Goal: Check status

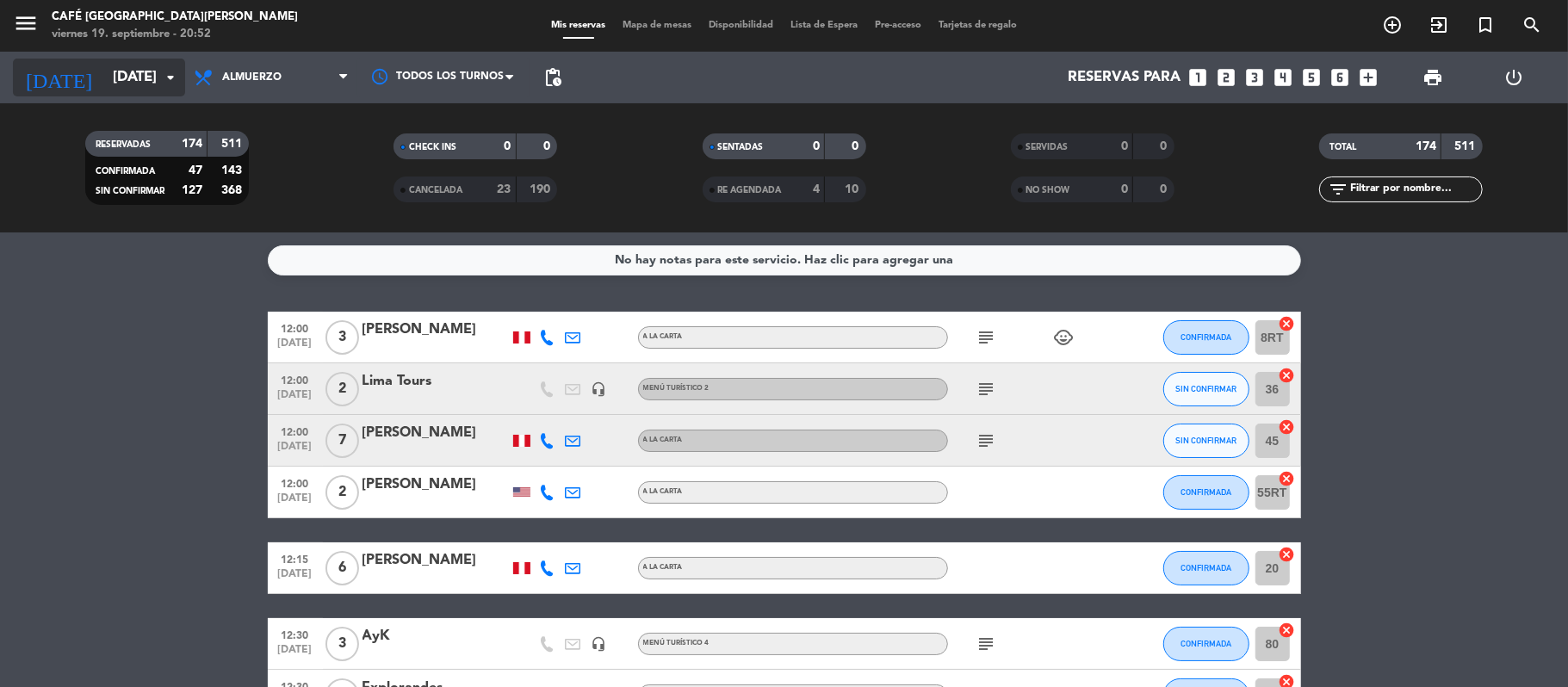
click at [148, 77] on input "dom. 21 sep." at bounding box center [196, 78] width 186 height 34
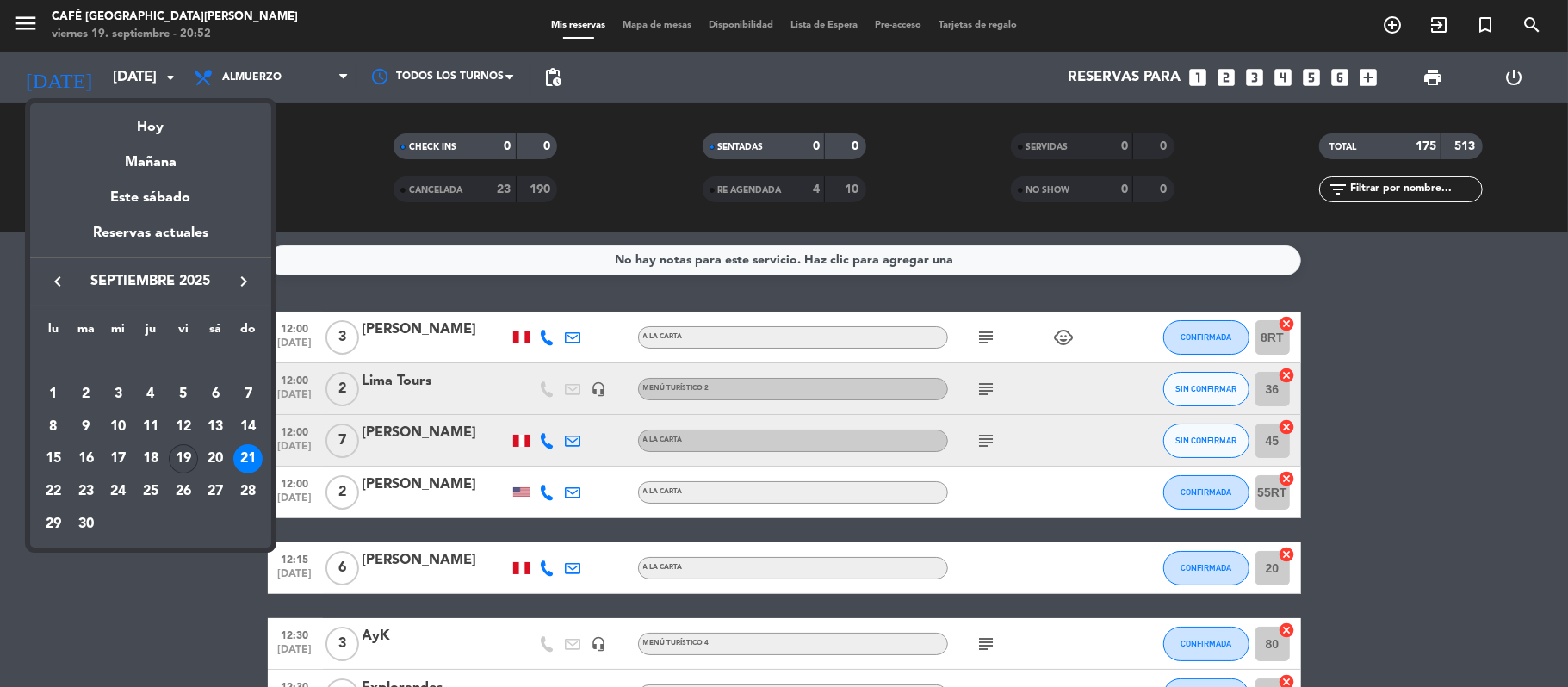
click at [187, 456] on div "19" at bounding box center [183, 459] width 29 height 29
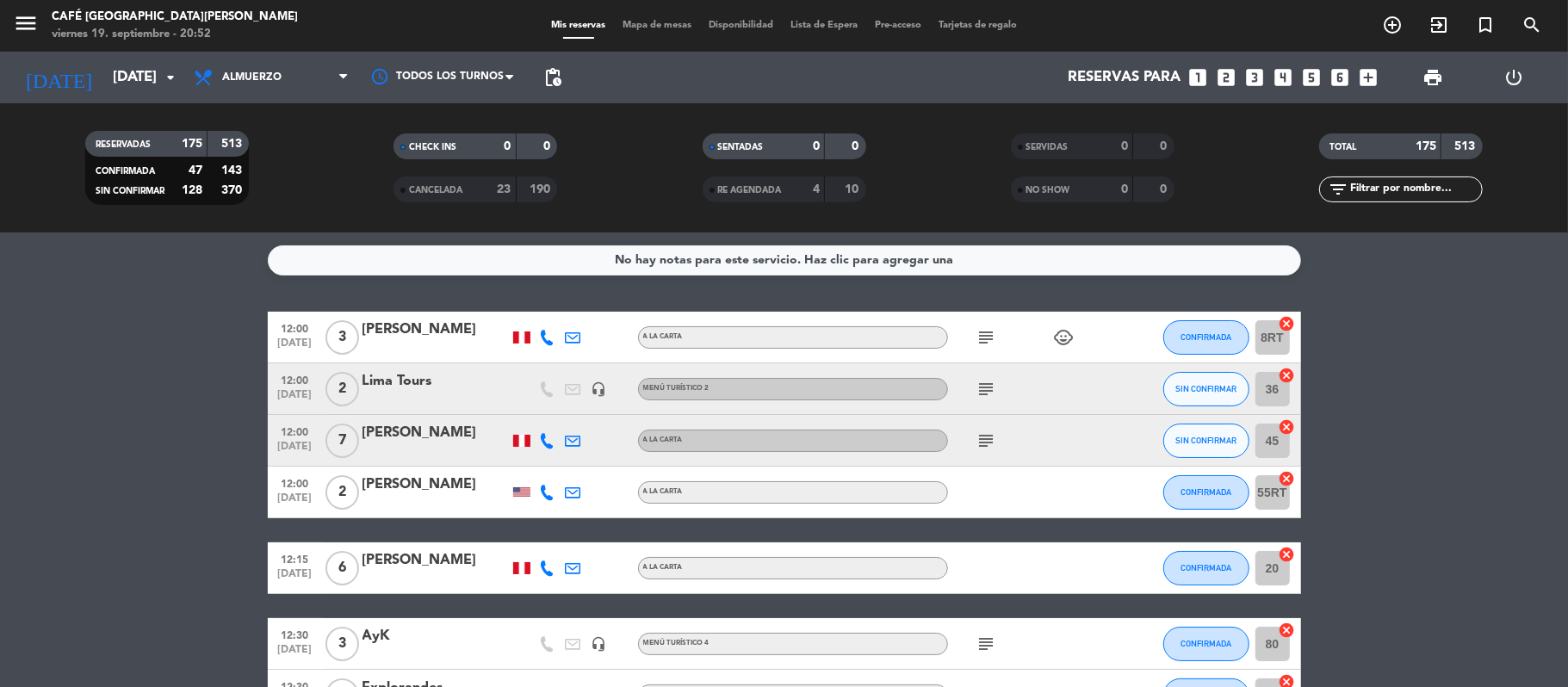
type input "vie. 19 sep."
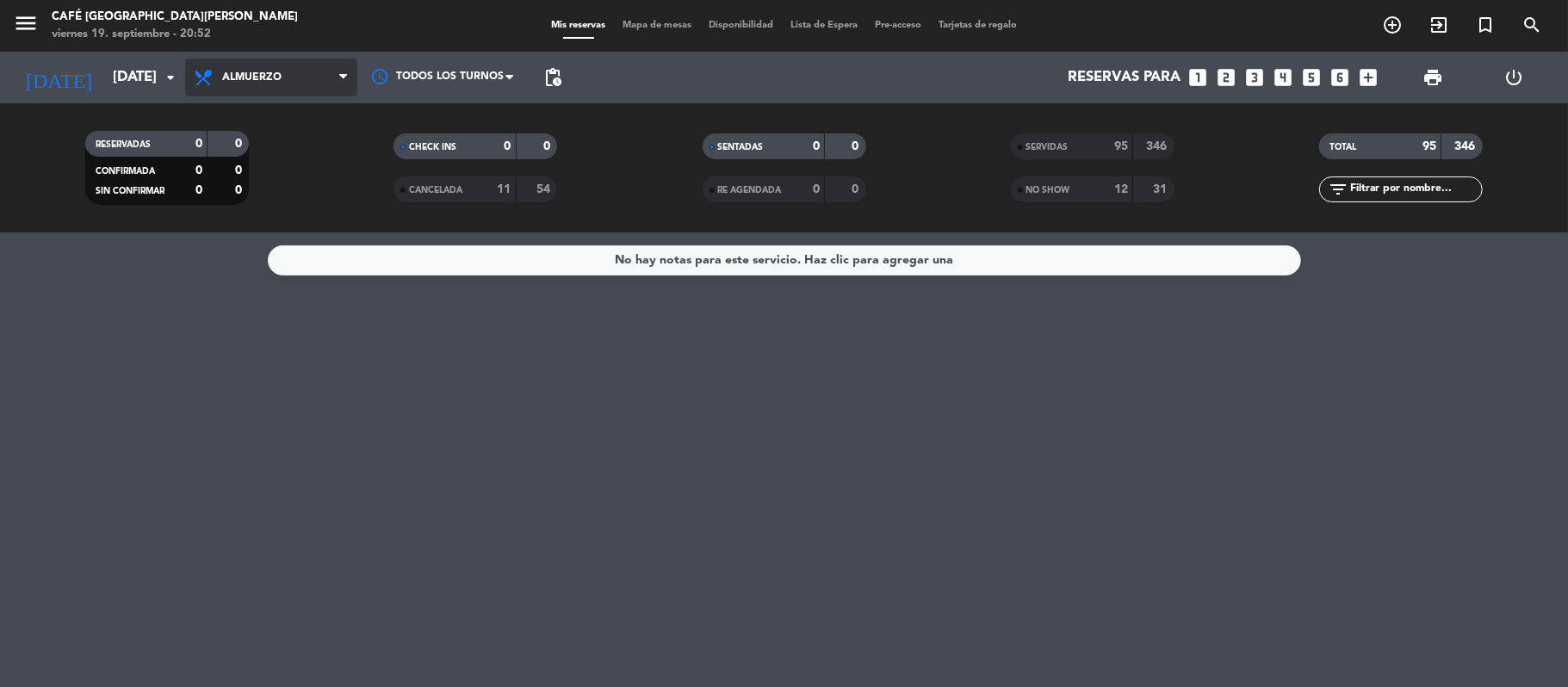
click at [286, 79] on span "Almuerzo" at bounding box center [270, 77] width 172 height 38
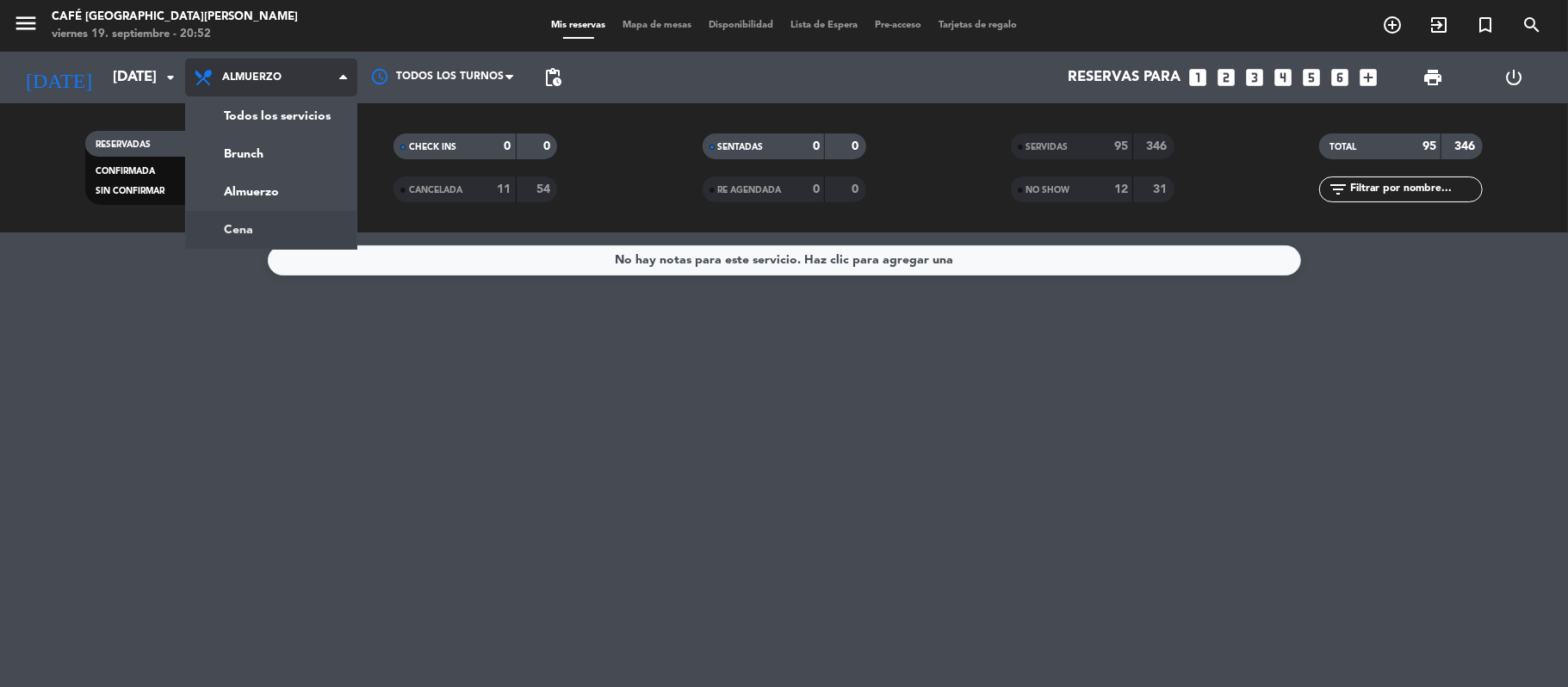
click at [329, 222] on div "menu Café Museo Larco viernes 19. septiembre - 20:52 Mis reservas Mapa de mesas…" at bounding box center [784, 116] width 1568 height 233
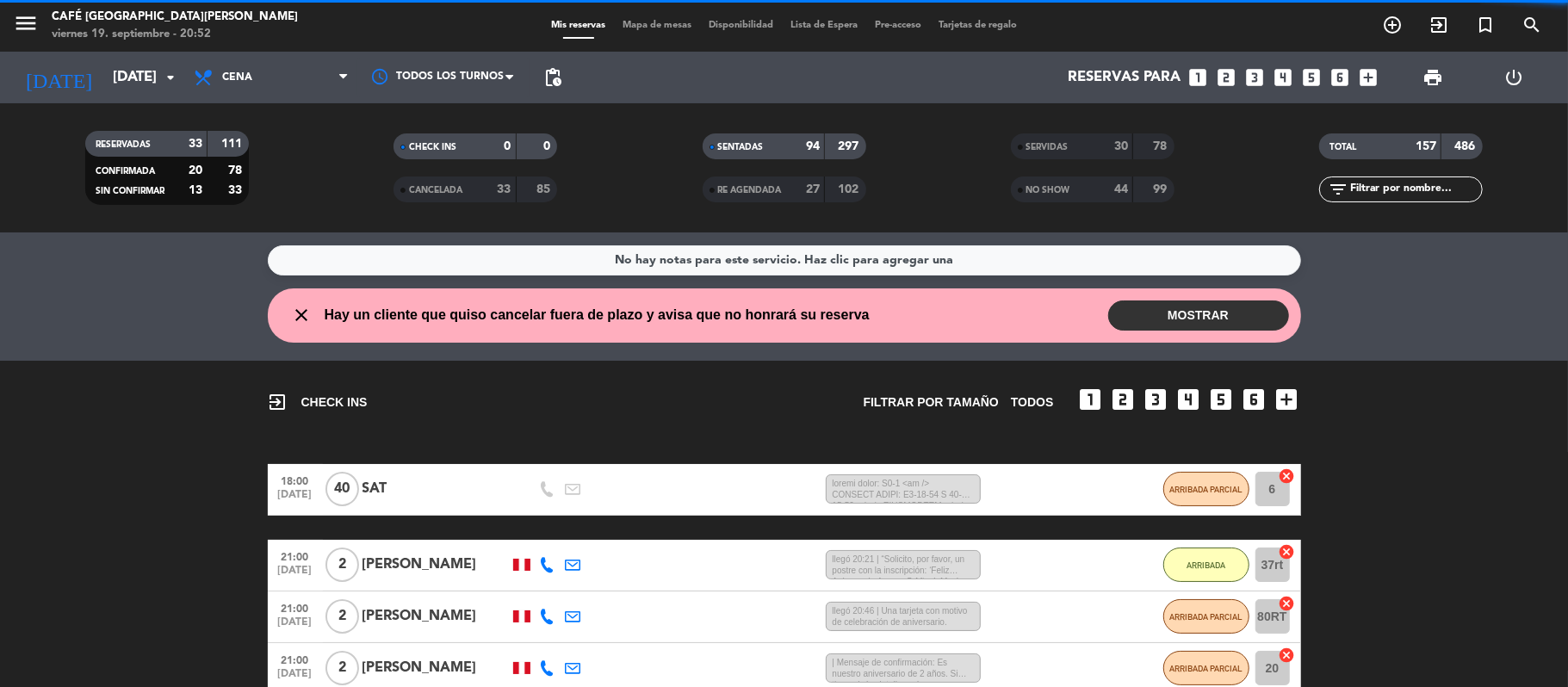
click at [1044, 157] on div "SERVIDAS 30 78" at bounding box center [1093, 146] width 164 height 26
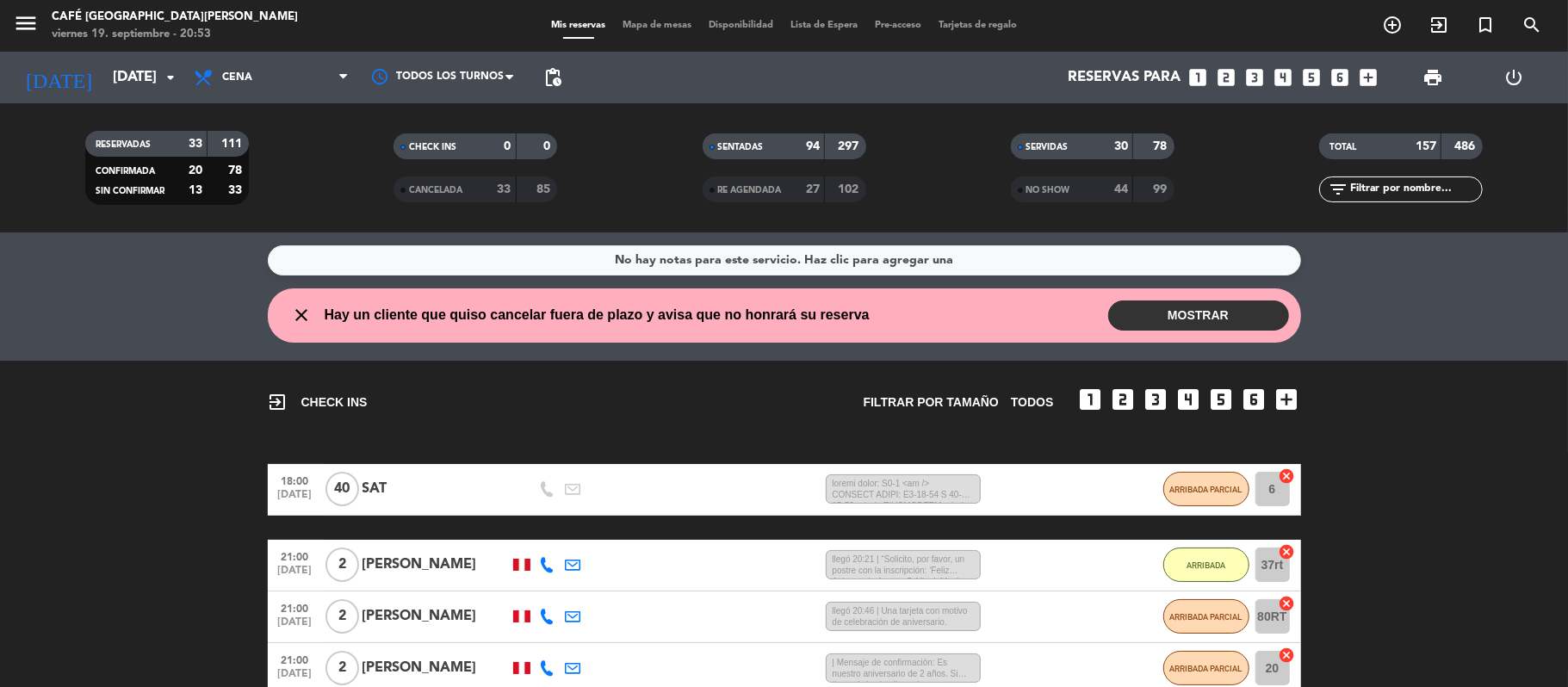
click at [1492, 500] on bookings-row "18:00 sep. 19 40 SAT 17 MIN / 5:14 H sms ARRIBADA PARCIAL 6 cancel 21:00 sep. 1…" at bounding box center [784, 654] width 1568 height 382
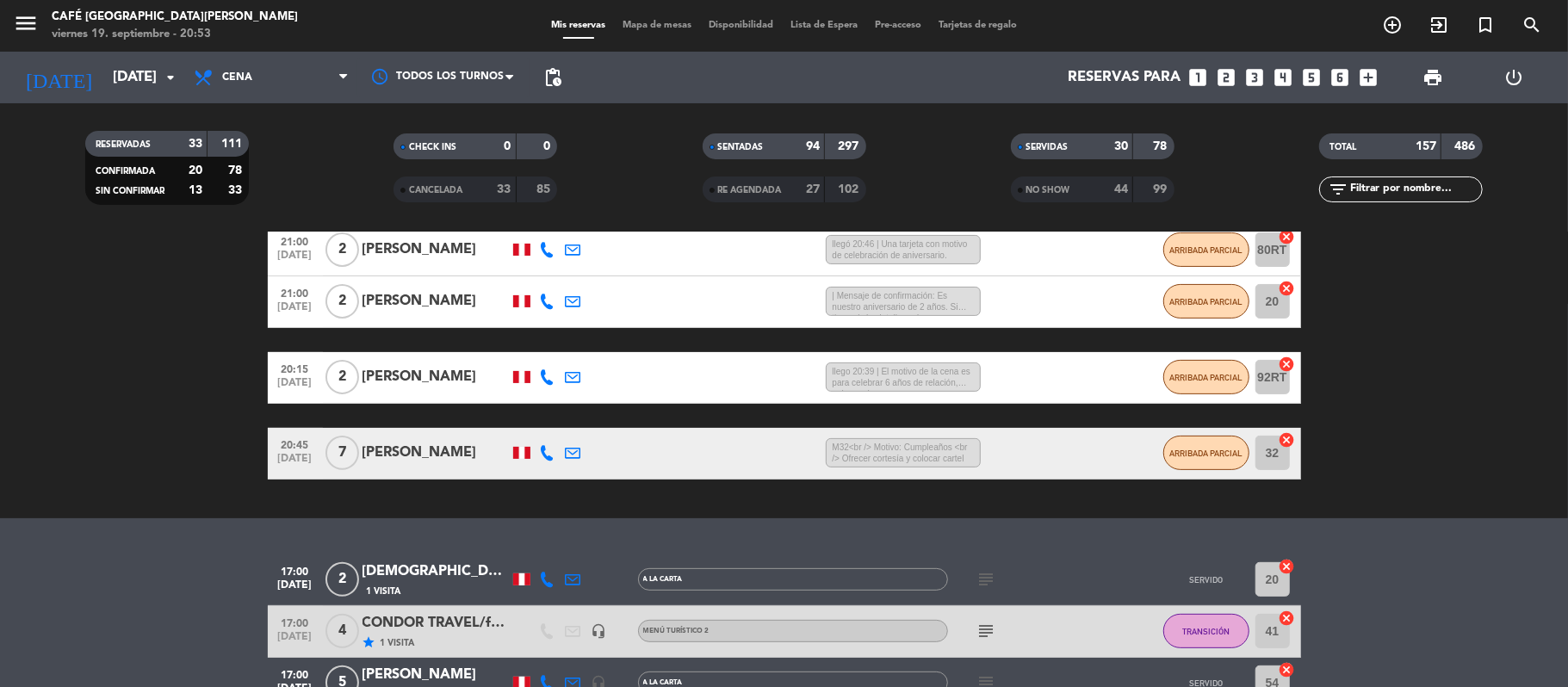
scroll to position [414, 0]
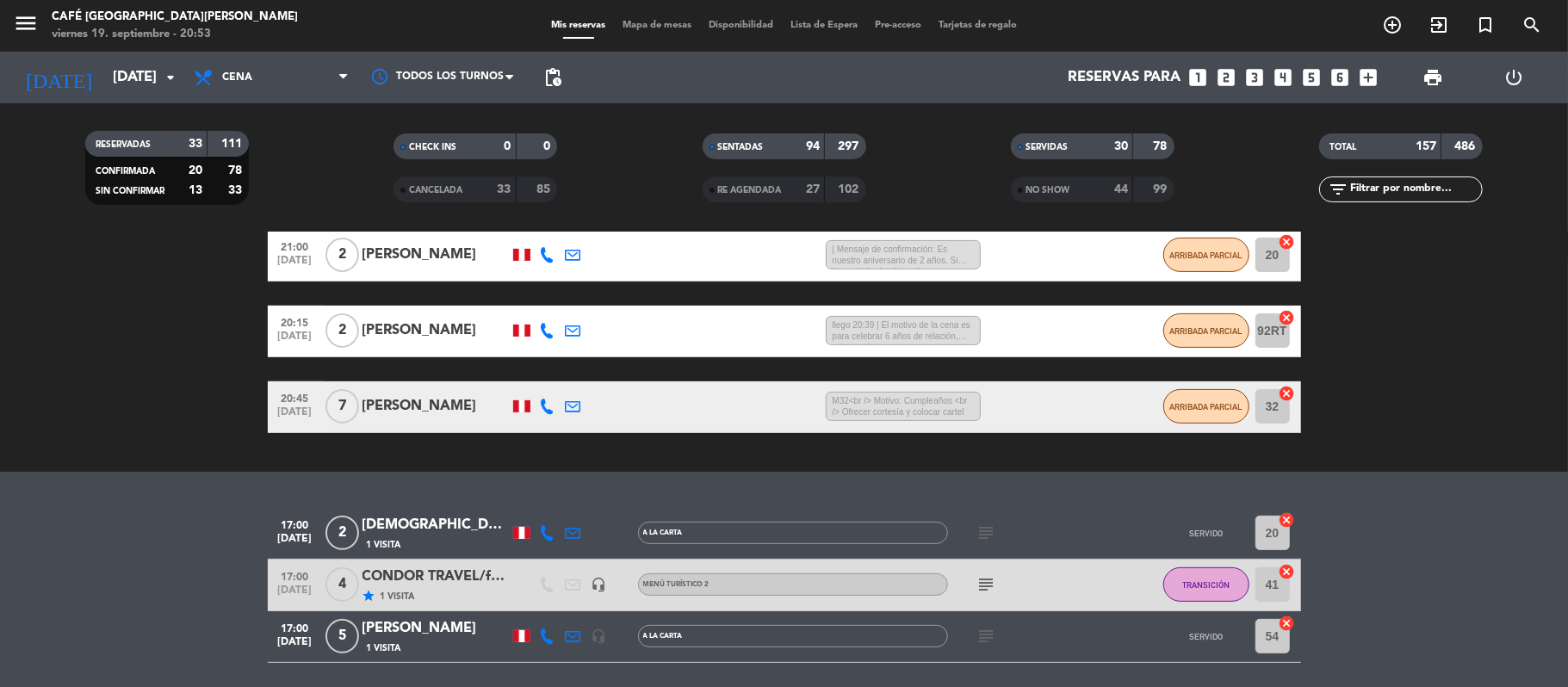
click at [420, 537] on div "Christian Cari" at bounding box center [436, 524] width 146 height 22
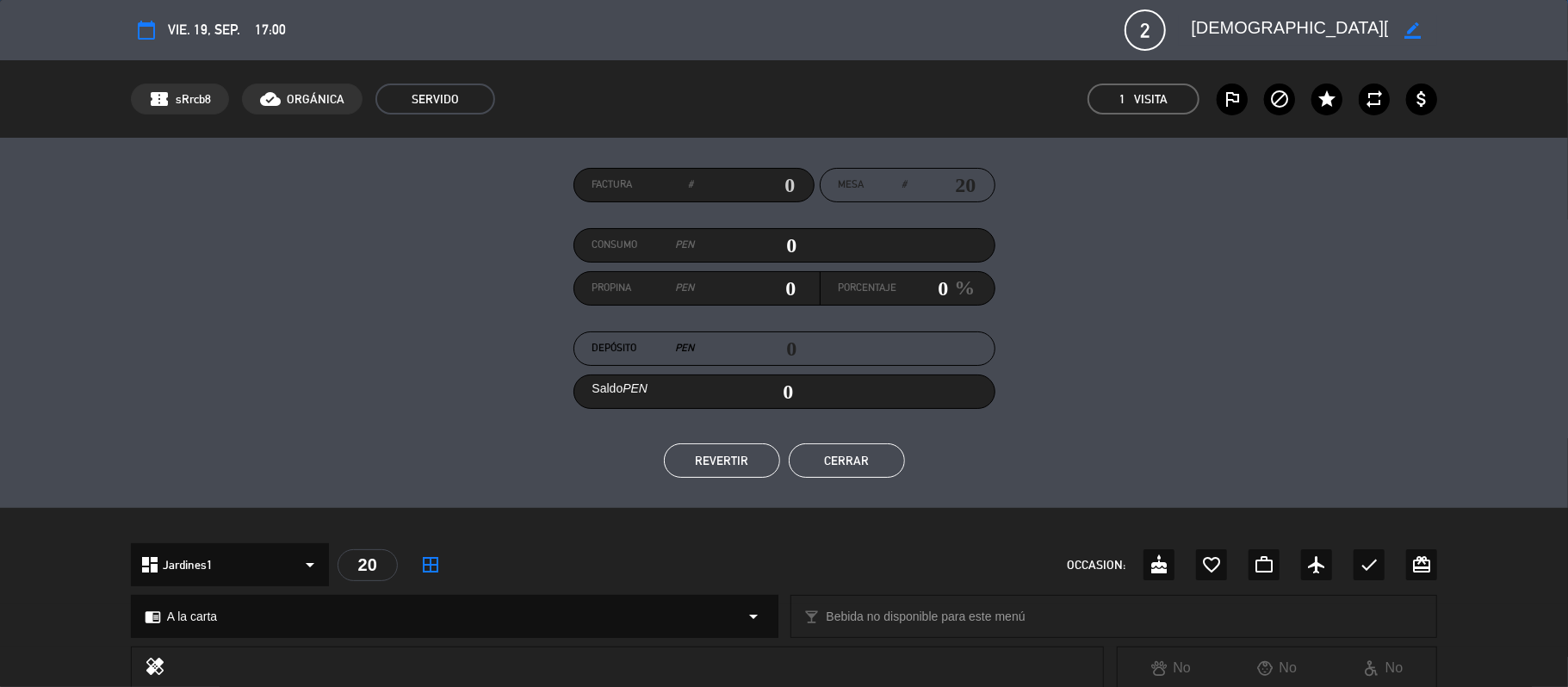
click at [504, 460] on ul "REVERTIR Cerrar" at bounding box center [784, 461] width 1307 height 35
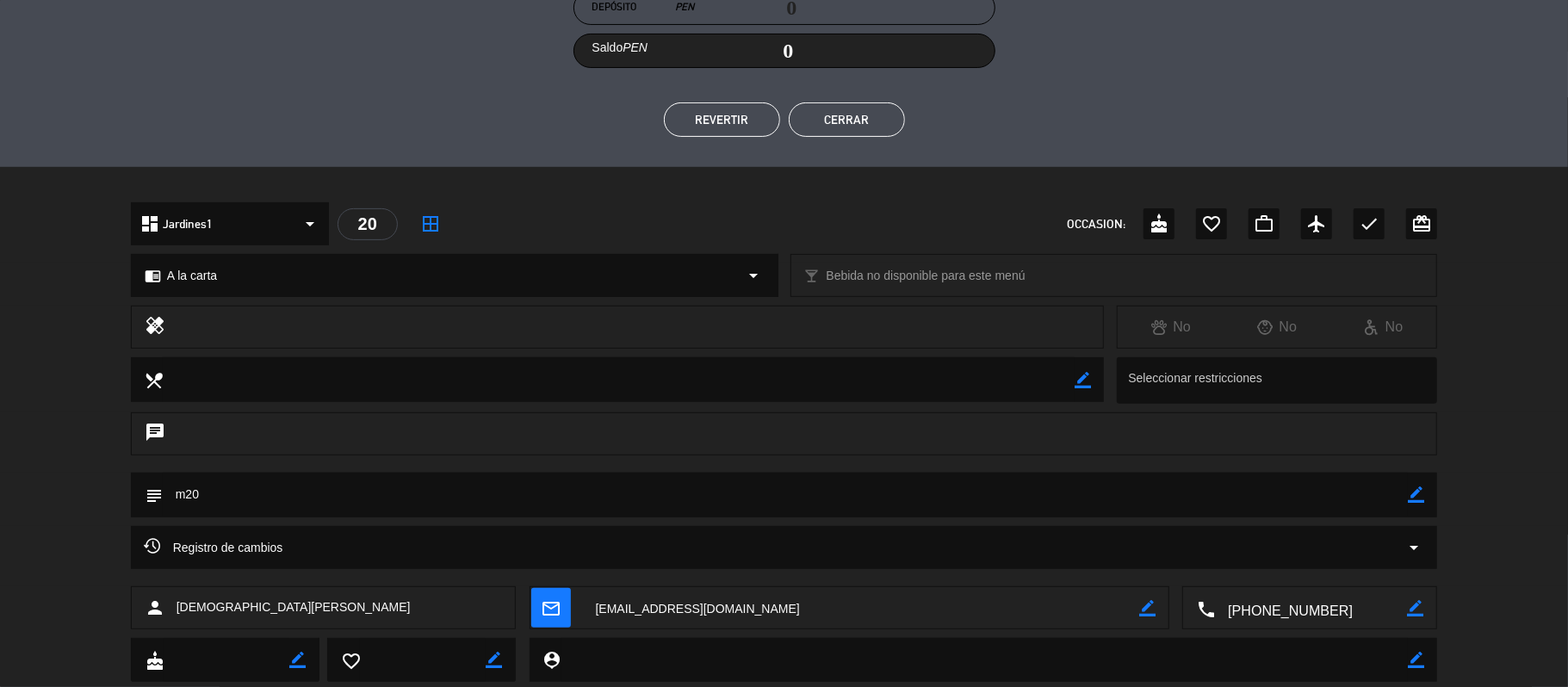
scroll to position [0, 0]
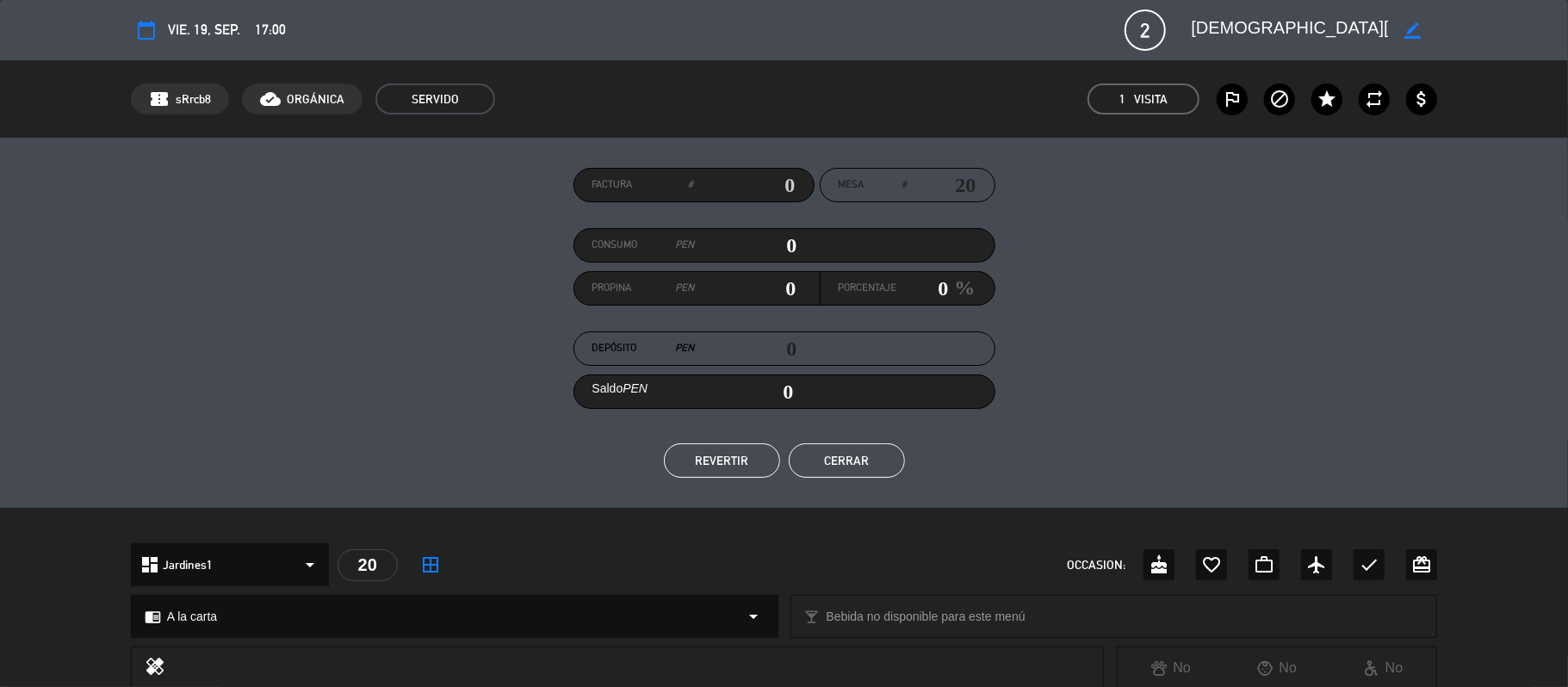
click at [911, 466] on ul "REVERTIR Cerrar" at bounding box center [784, 461] width 1307 height 35
click at [881, 464] on button "Cerrar" at bounding box center [847, 461] width 116 height 35
